Goal: Register for event/course

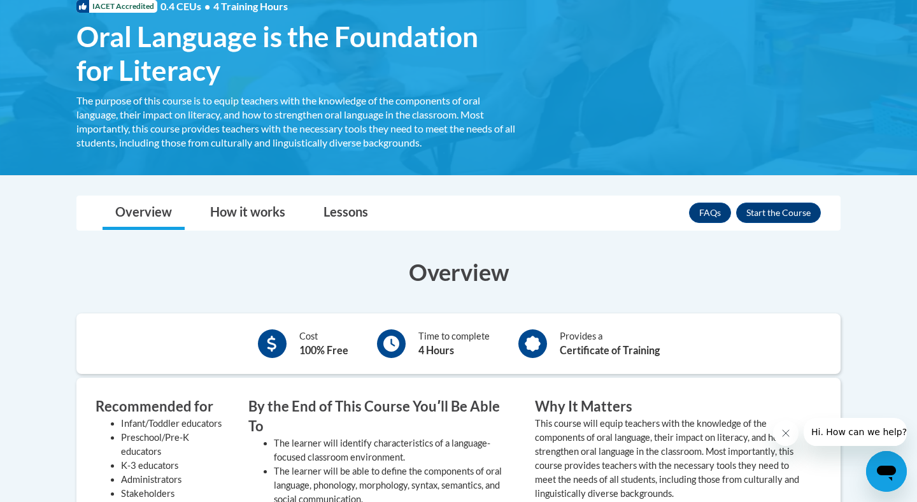
scroll to position [209, 0]
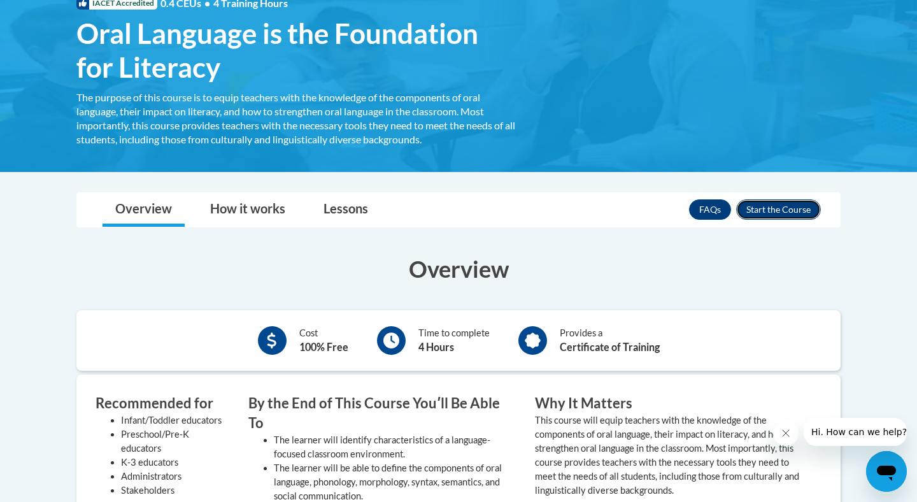
click at [779, 215] on button "Enroll" at bounding box center [778, 209] width 85 height 20
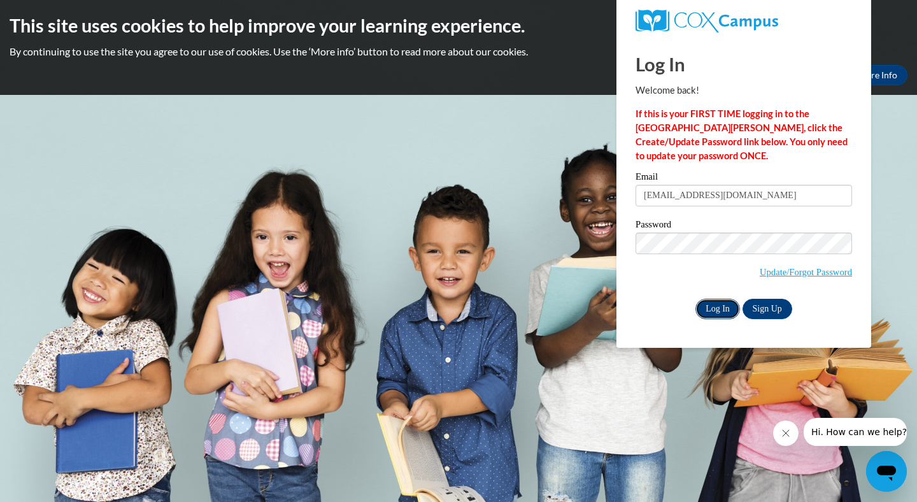
click at [719, 311] on input "Log In" at bounding box center [717, 309] width 45 height 20
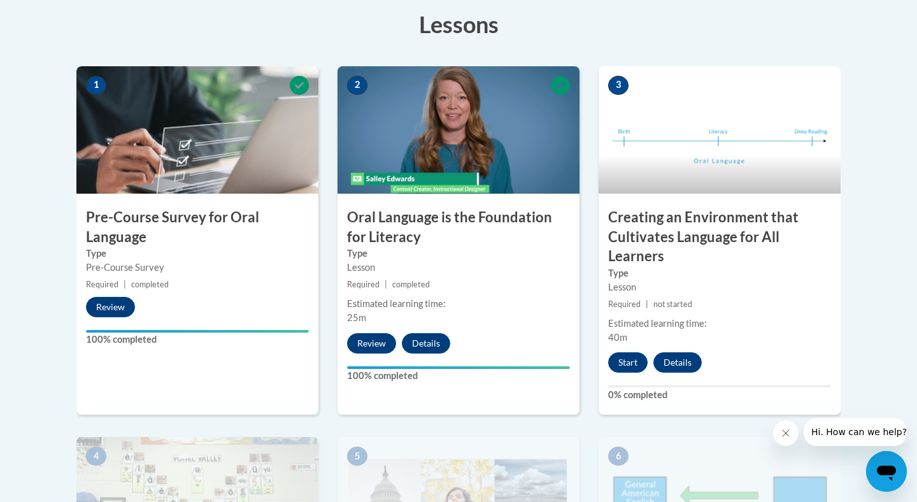
scroll to position [367, 0]
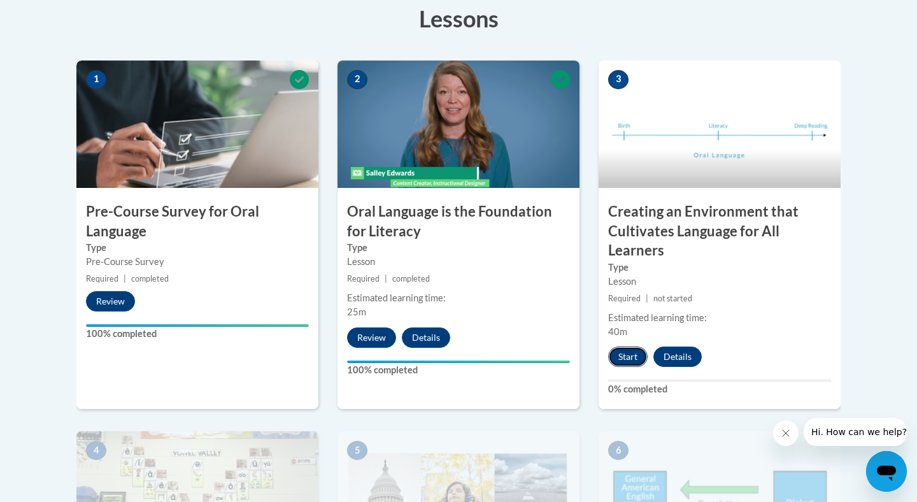
click at [629, 360] on button "Start" at bounding box center [627, 356] width 39 height 20
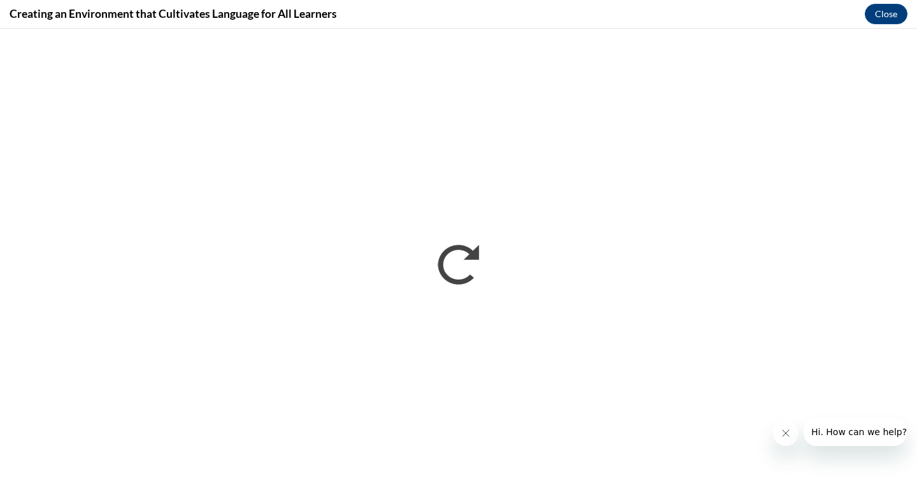
scroll to position [0, 0]
click at [785, 440] on button "Close message from company" at bounding box center [784, 432] width 25 height 25
